Goal: Use online tool/utility: Utilize a website feature to perform a specific function

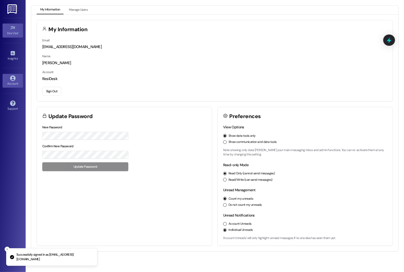
click at [16, 33] on div "Site Visit •" at bounding box center [13, 33] width 26 height 5
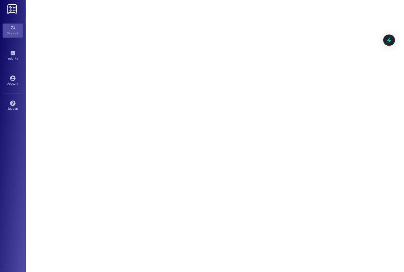
click at [17, 31] on div "Site Visit •" at bounding box center [13, 33] width 26 height 5
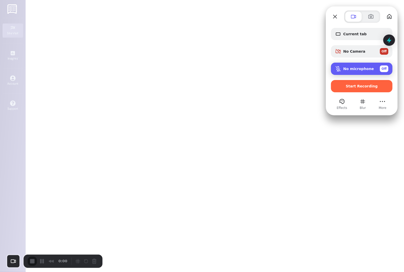
click at [360, 66] on div "No microphone Off" at bounding box center [365, 69] width 45 height 7
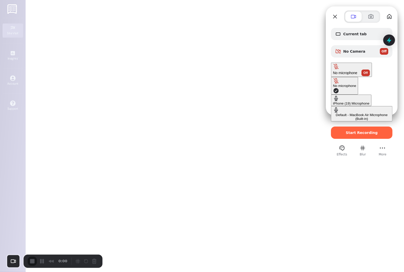
click at [331, 106] on \(Built-in\) "Default - MacBook Air Microphone (Built-in)" at bounding box center [361, 113] width 61 height 15
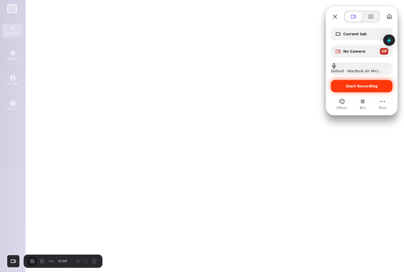
click at [360, 86] on span "Start Recording" at bounding box center [362, 86] width 32 height 4
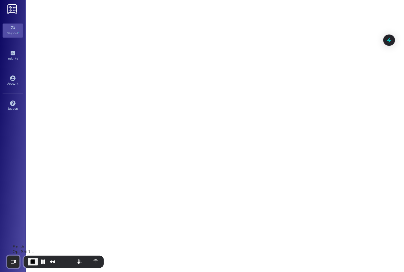
click at [31, 264] on span "End Recording" at bounding box center [33, 262] width 6 height 6
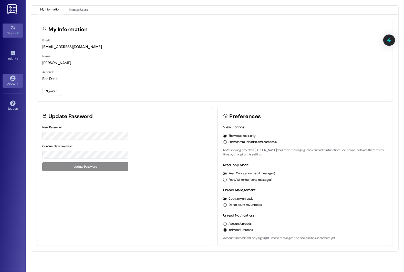
click at [14, 33] on div "Site Visit •" at bounding box center [13, 33] width 26 height 5
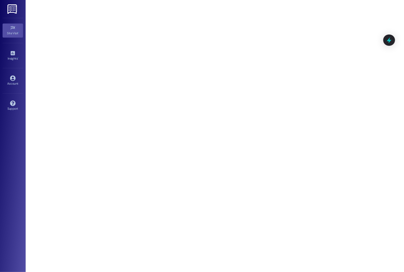
click at [14, 35] on div "Site Visit •" at bounding box center [13, 33] width 26 height 5
